Goal: Information Seeking & Learning: Obtain resource

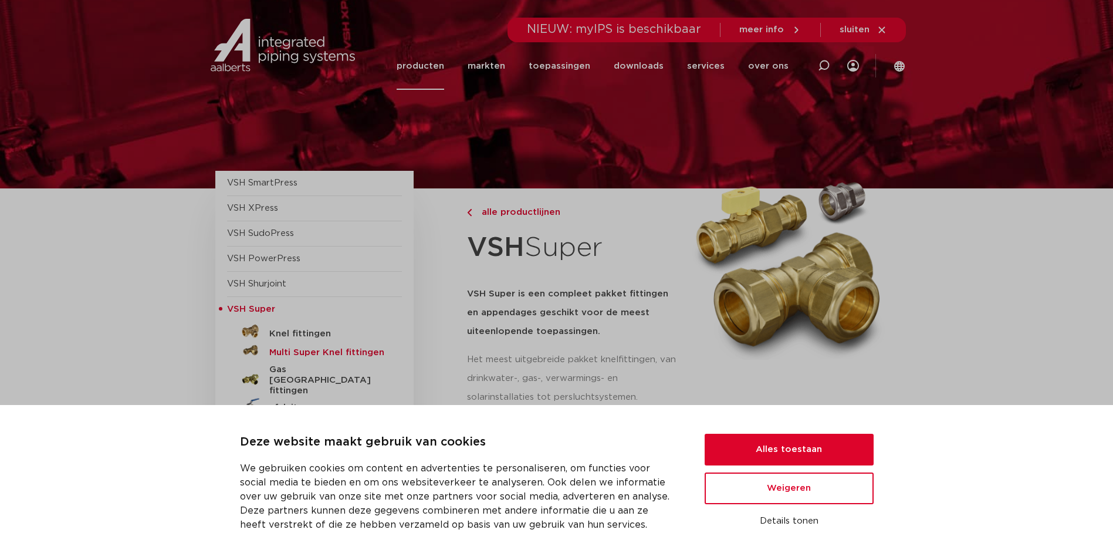
click at [300, 349] on h5 "Multi Super Knel fittingen" at bounding box center [327, 352] width 116 height 11
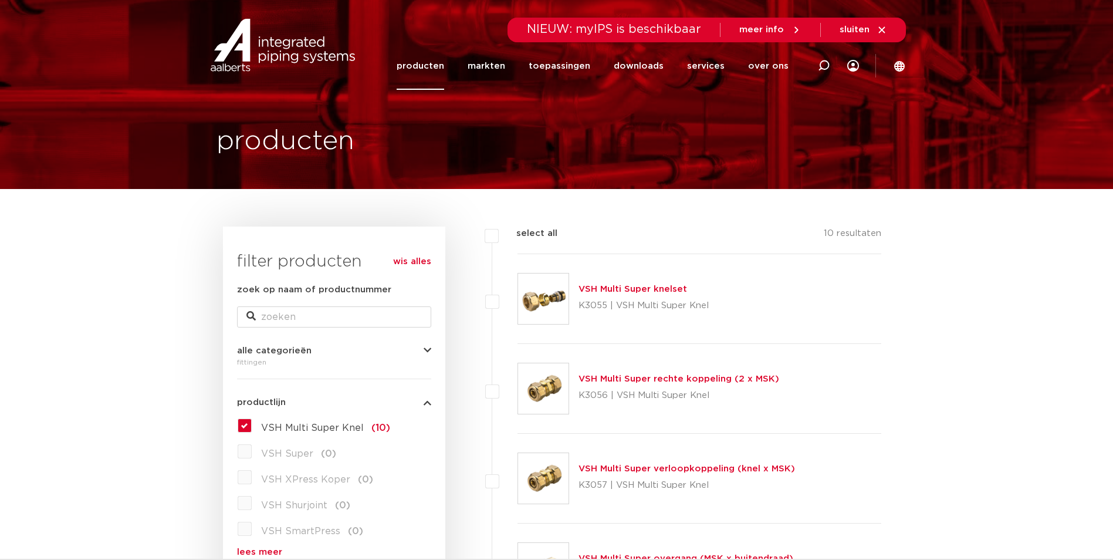
click at [788, 448] on button "Alles toestaan" at bounding box center [788, 449] width 169 height 32
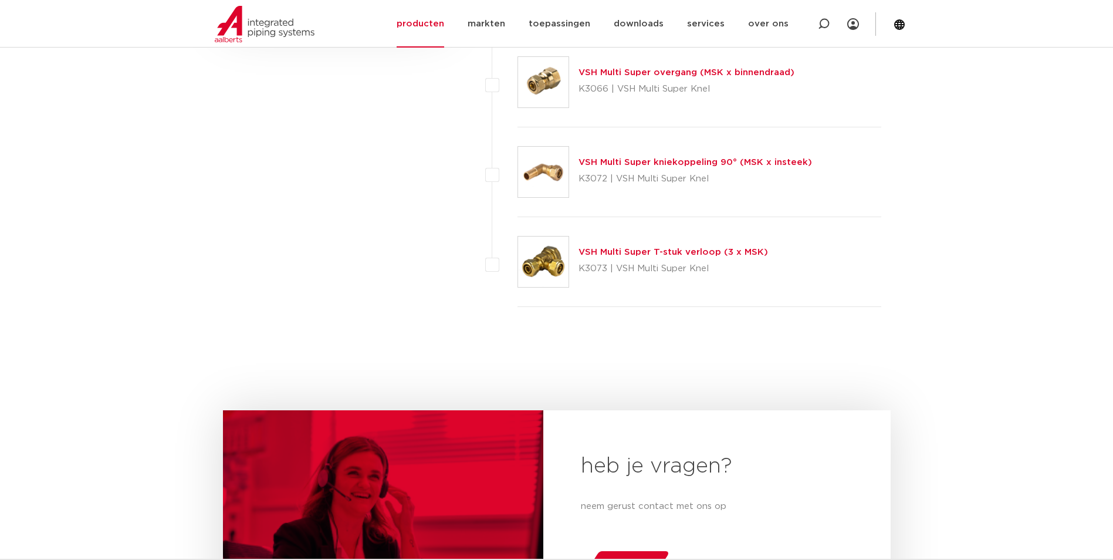
scroll to position [845, 0]
click at [705, 250] on link "VSH Multi Super T-stuk verloop (3 x MSK)" at bounding box center [672, 251] width 189 height 9
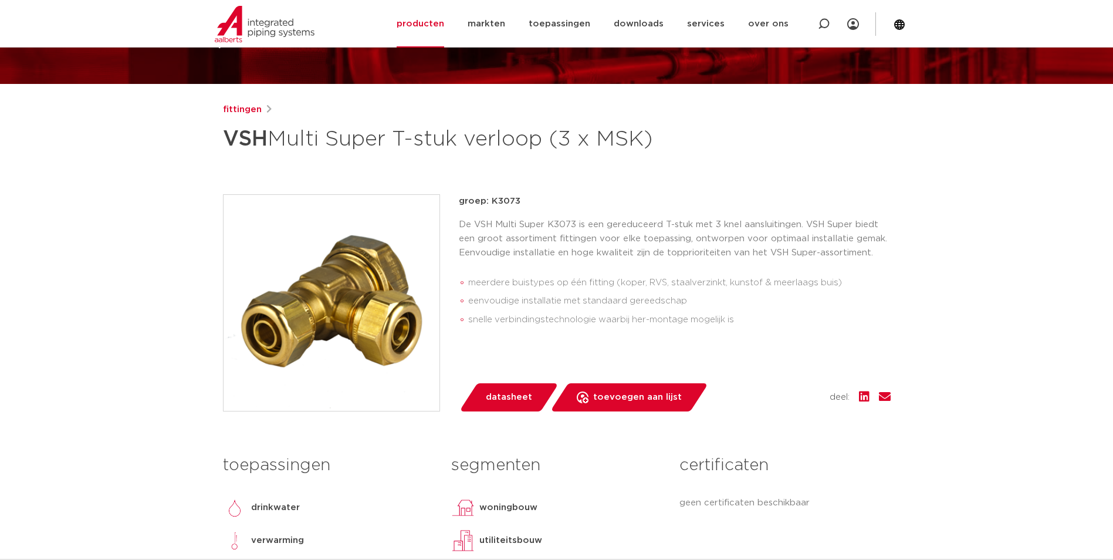
scroll to position [104, 0]
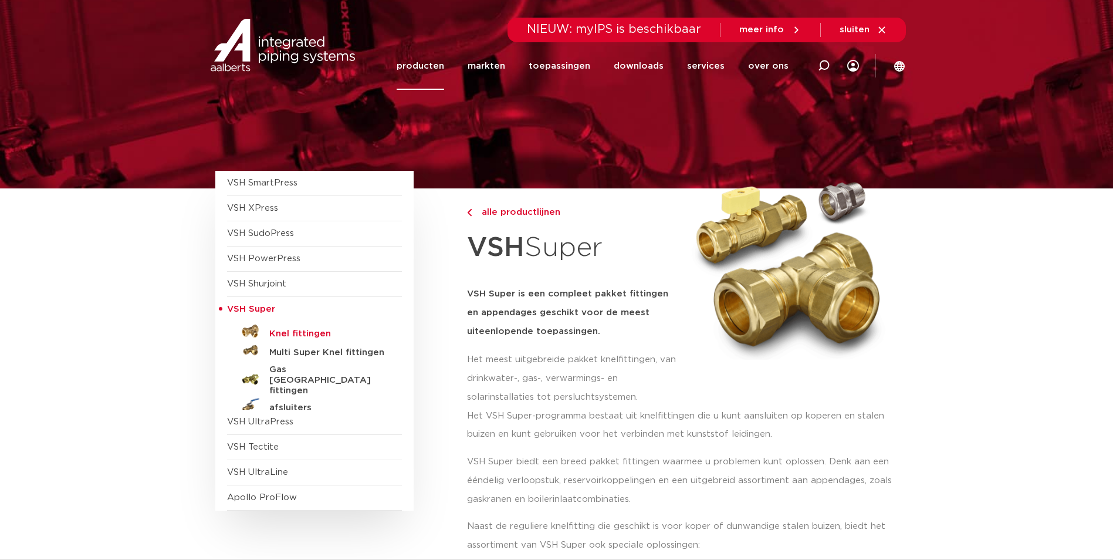
click at [283, 329] on h5 "Knel fittingen" at bounding box center [327, 333] width 116 height 11
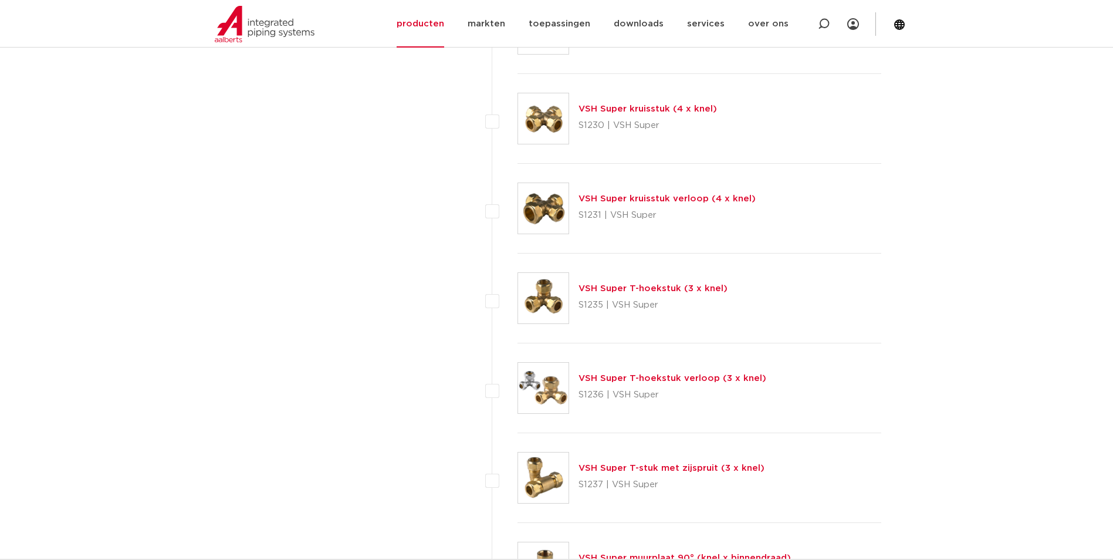
scroll to position [2310, 0]
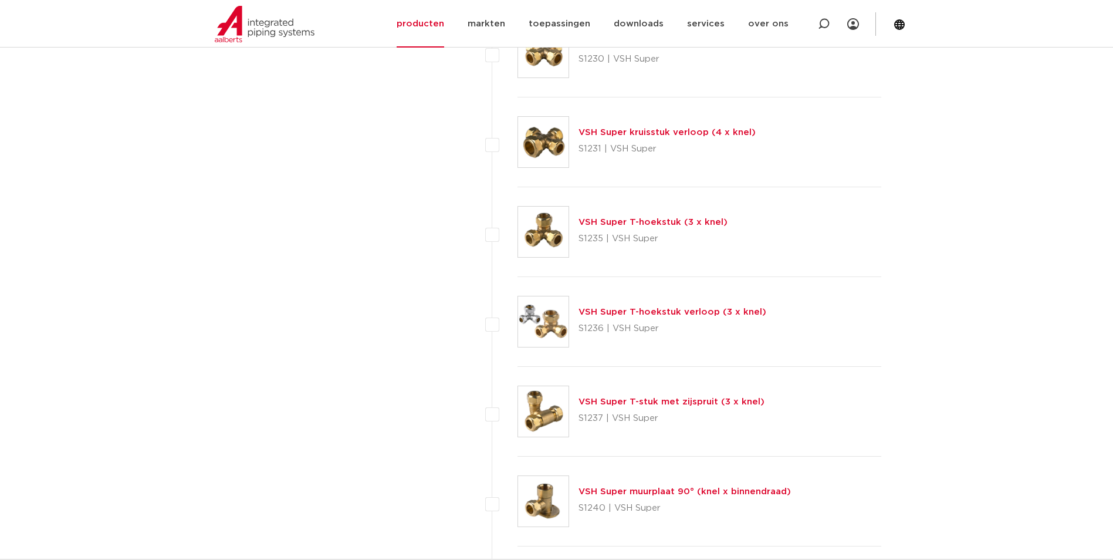
click at [599, 222] on link "VSH Super T-hoekstuk (3 x knel)" at bounding box center [652, 222] width 149 height 9
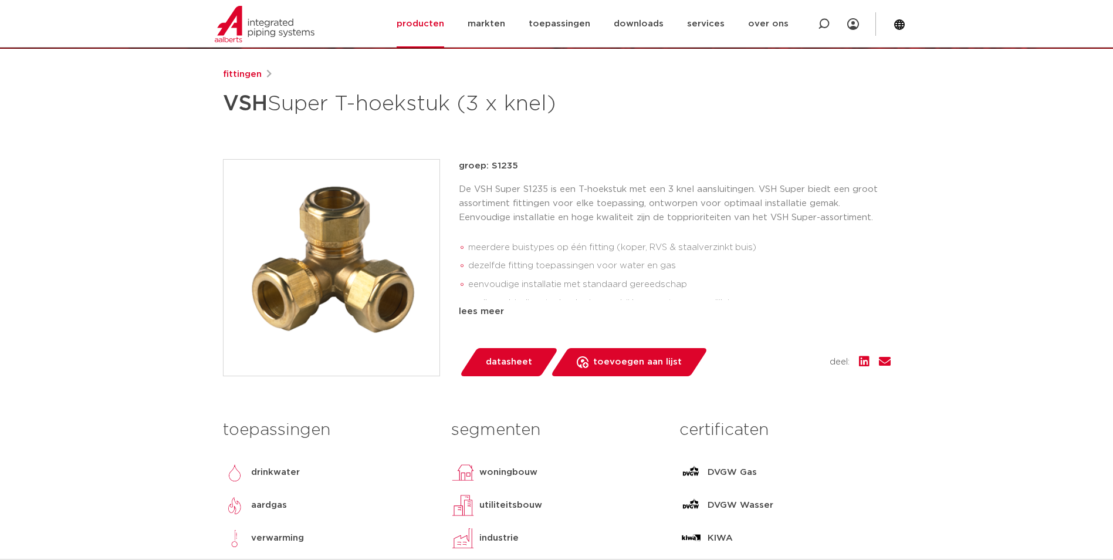
scroll to position [140, 0]
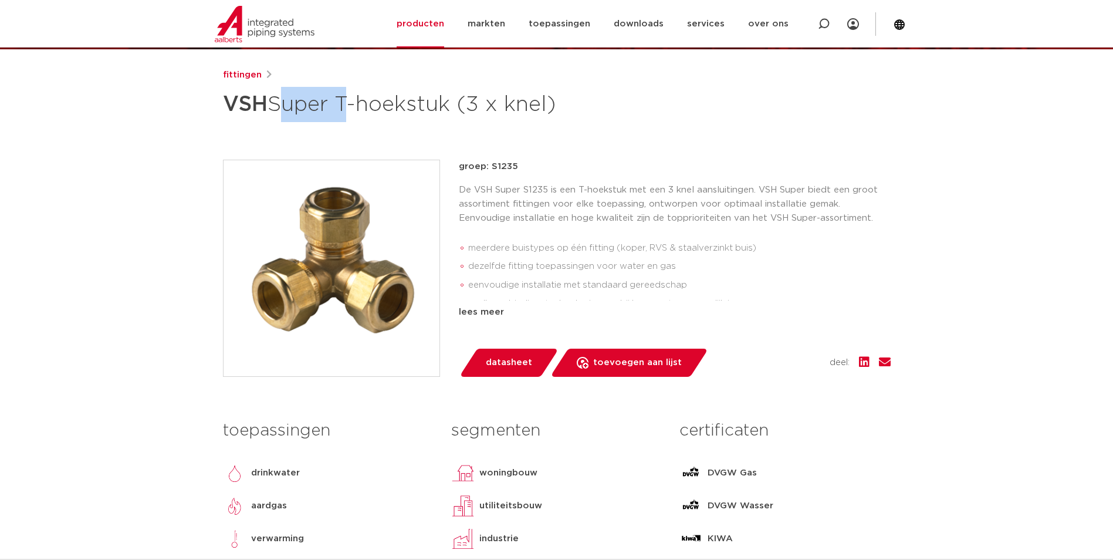
drag, startPoint x: 340, startPoint y: 104, endPoint x: 277, endPoint y: 110, distance: 63.0
click at [277, 110] on h1 "VSH Super T-hoekstuk (3 x knel)" at bounding box center [443, 104] width 440 height 35
drag, startPoint x: 277, startPoint y: 110, endPoint x: 199, endPoint y: 97, distance: 78.4
drag, startPoint x: 225, startPoint y: 103, endPoint x: 452, endPoint y: 90, distance: 226.8
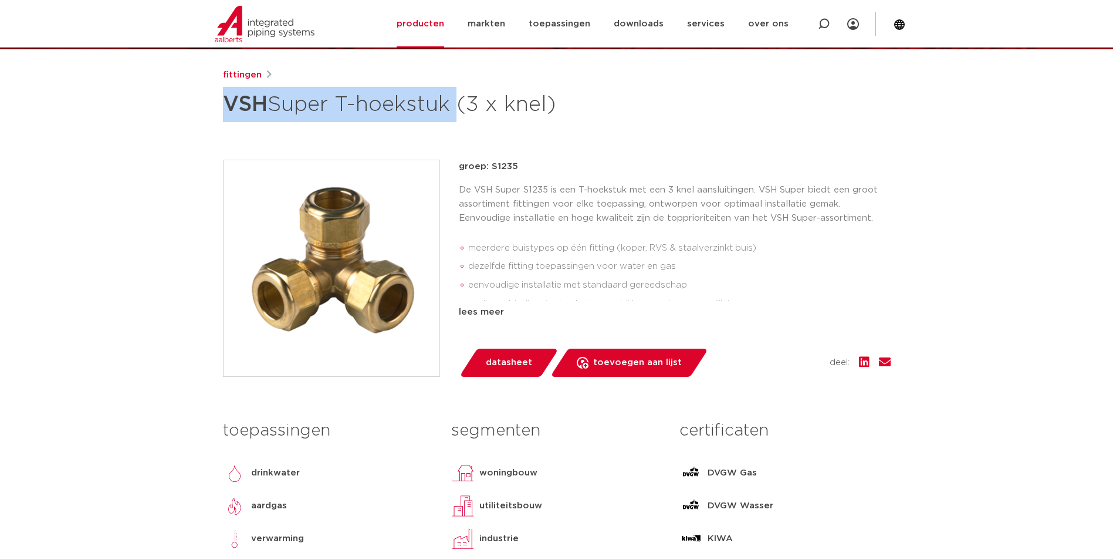
click at [452, 90] on h1 "VSH Super T-hoekstuk (3 x knel)" at bounding box center [443, 104] width 440 height 35
copy h1 "VSH Super T-hoekstuk"
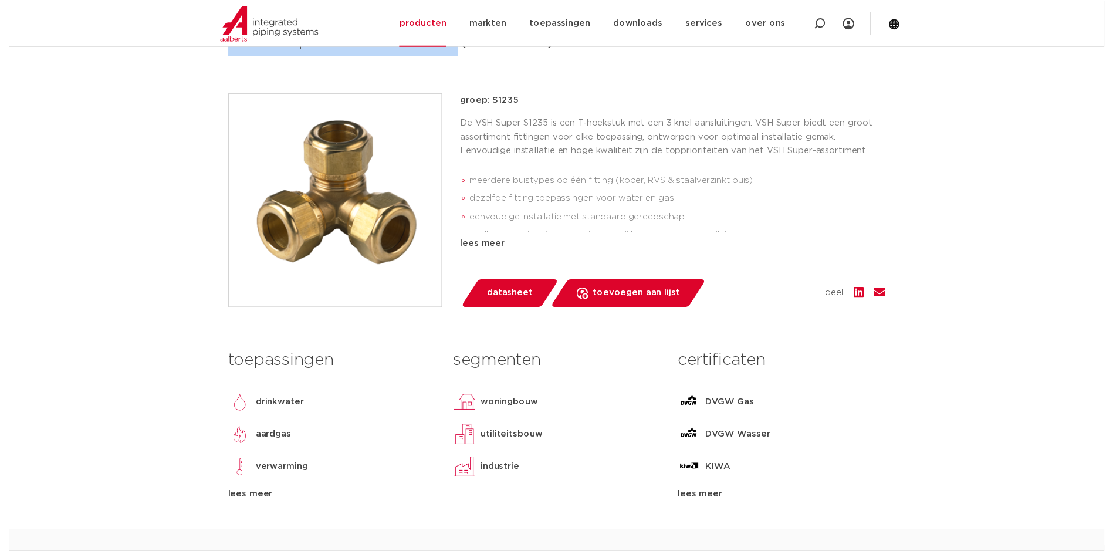
scroll to position [201, 0]
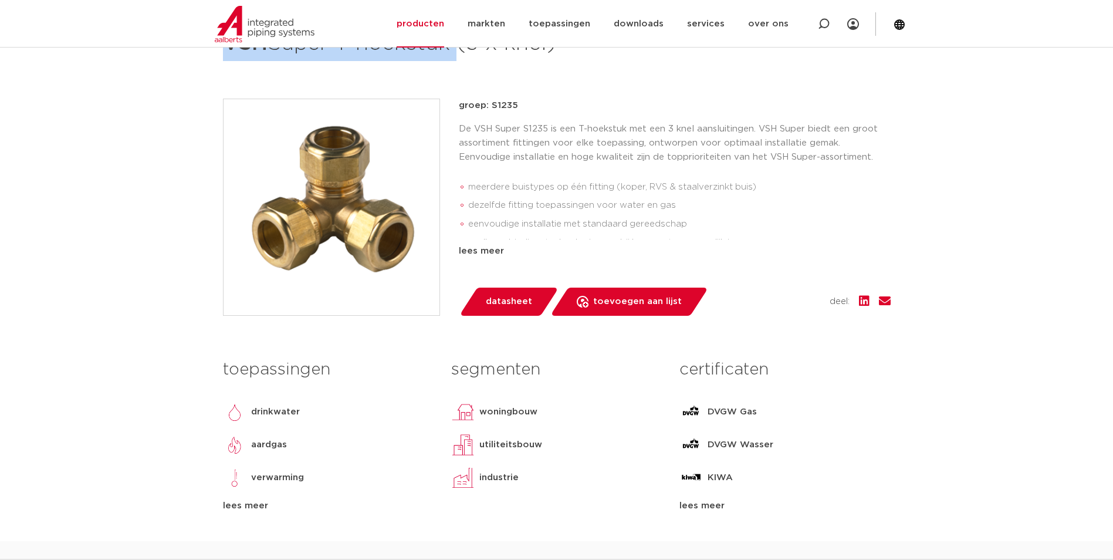
click at [500, 303] on span "datasheet" at bounding box center [509, 301] width 46 height 19
